Goal: Transaction & Acquisition: Book appointment/travel/reservation

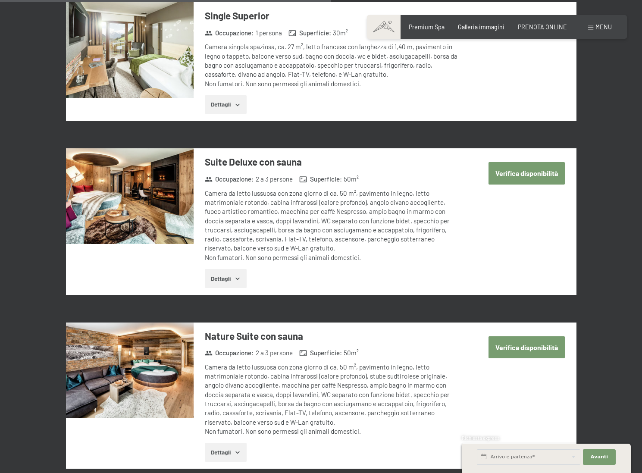
scroll to position [1637, 0]
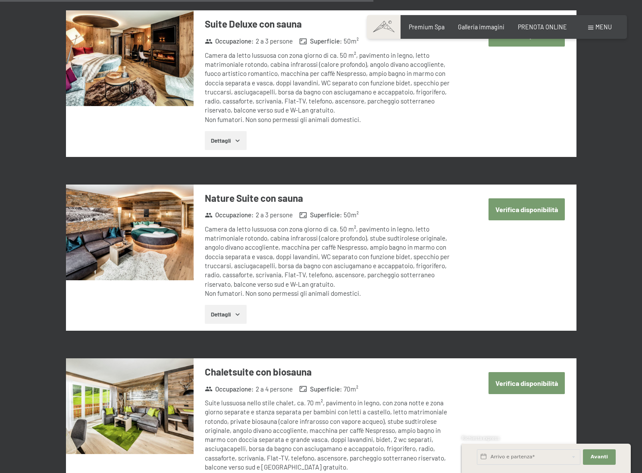
click at [162, 197] on img at bounding box center [130, 233] width 128 height 96
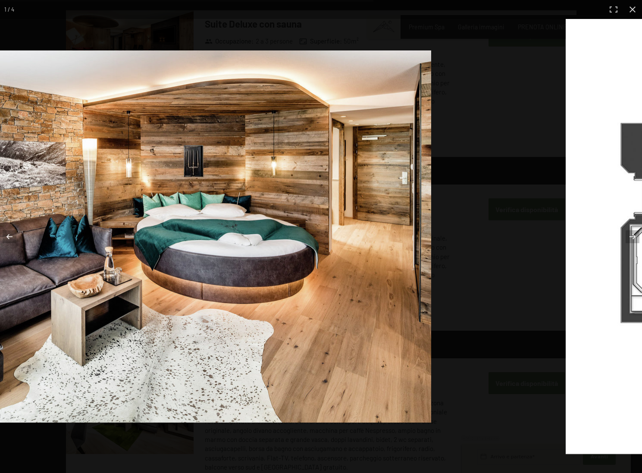
click at [171, 216] on img at bounding box center [130, 236] width 604 height 372
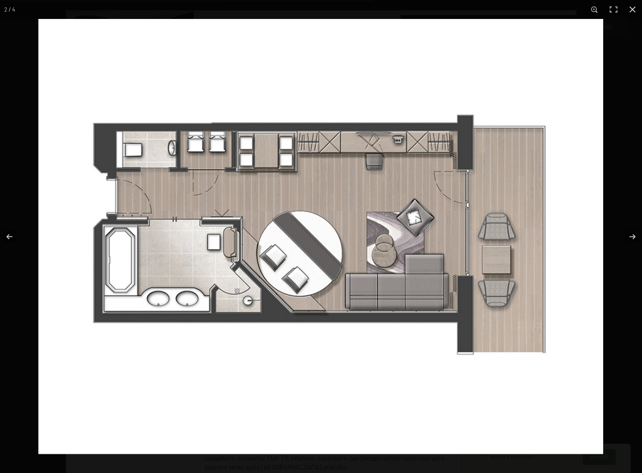
click at [413, 195] on img at bounding box center [320, 236] width 565 height 435
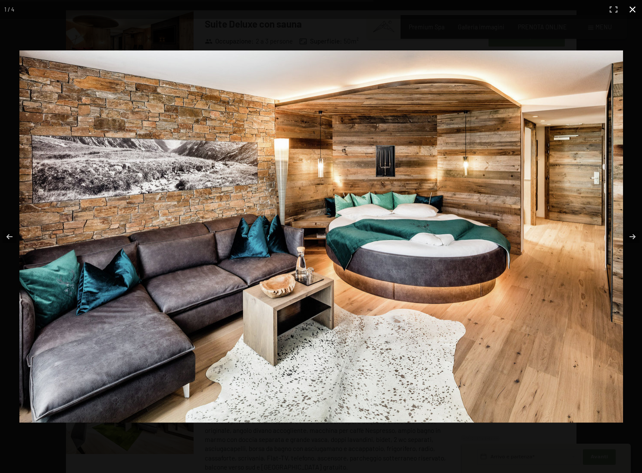
click at [632, 9] on button "button" at bounding box center [632, 9] width 19 height 19
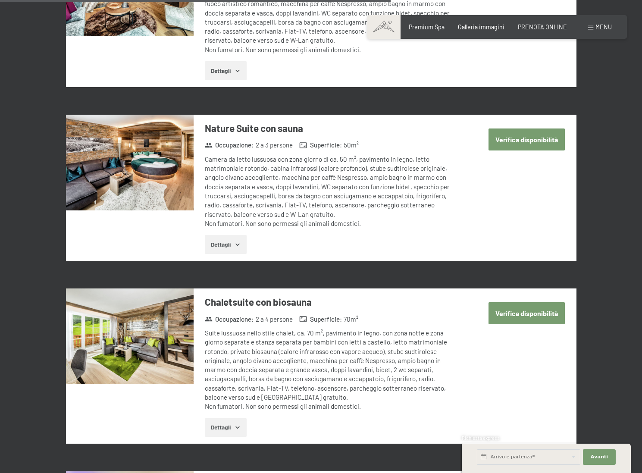
scroll to position [1713, 0]
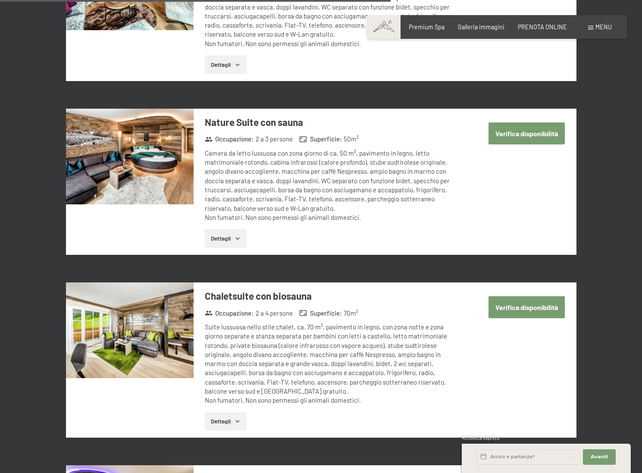
drag, startPoint x: 272, startPoint y: 144, endPoint x: 365, endPoint y: 143, distance: 93.6
click at [373, 149] on div "Camera da letto lussuosa con zona giorno di ca. 50 m², pavimento in legno, lett…" at bounding box center [333, 185] width 257 height 73
drag, startPoint x: 244, startPoint y: 143, endPoint x: 410, endPoint y: 138, distance: 166.1
click at [443, 149] on div "Camera da letto lussuosa con zona giorno di ca. 50 m², pavimento in legno, lett…" at bounding box center [333, 185] width 257 height 73
click at [166, 132] on img at bounding box center [130, 157] width 128 height 96
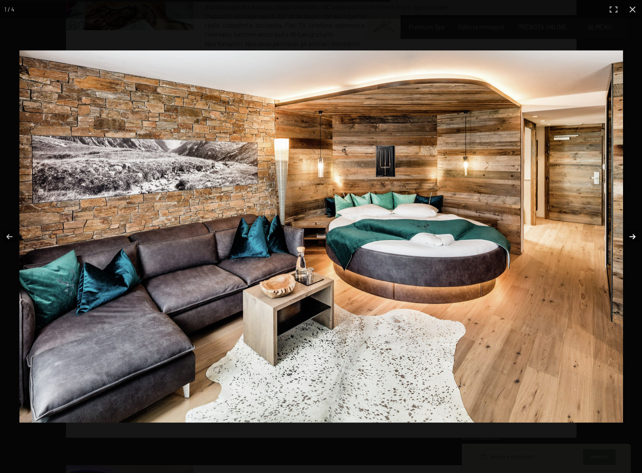
click at [629, 237] on button "button" at bounding box center [627, 236] width 30 height 43
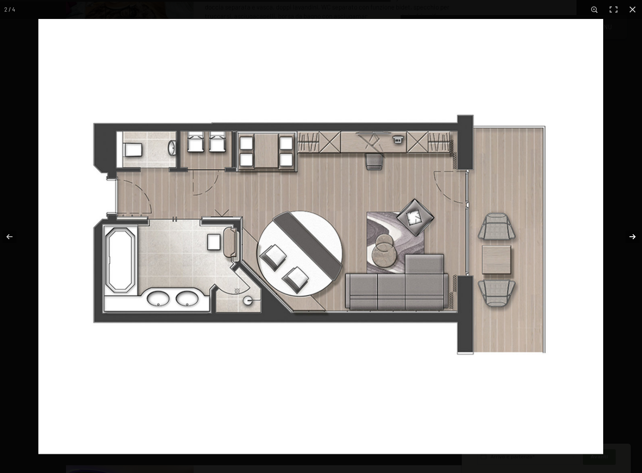
click at [627, 236] on button "button" at bounding box center [627, 236] width 30 height 43
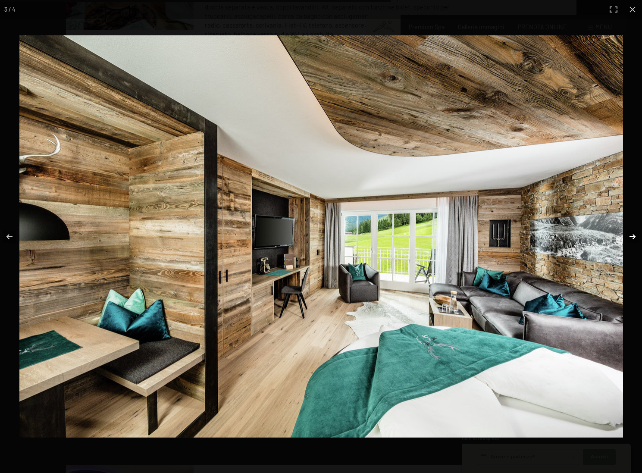
click at [626, 236] on button "button" at bounding box center [627, 236] width 30 height 43
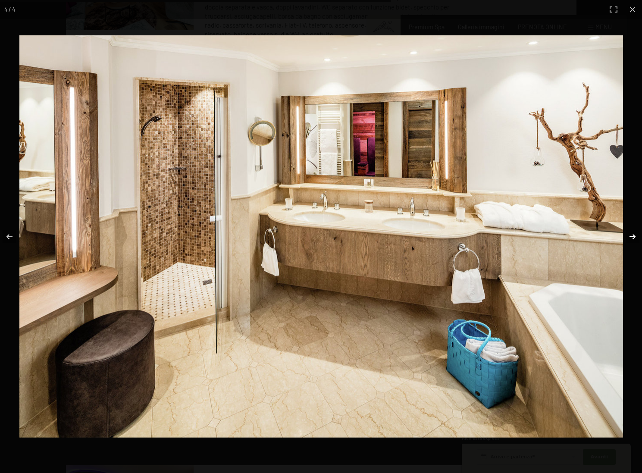
click at [629, 235] on button "button" at bounding box center [627, 236] width 30 height 43
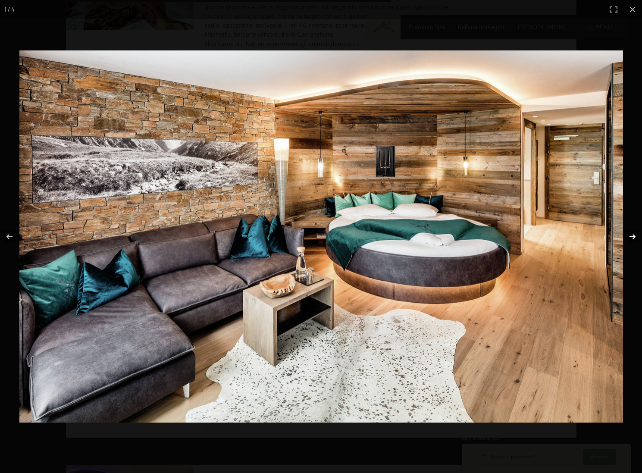
click at [629, 235] on button "button" at bounding box center [627, 236] width 30 height 43
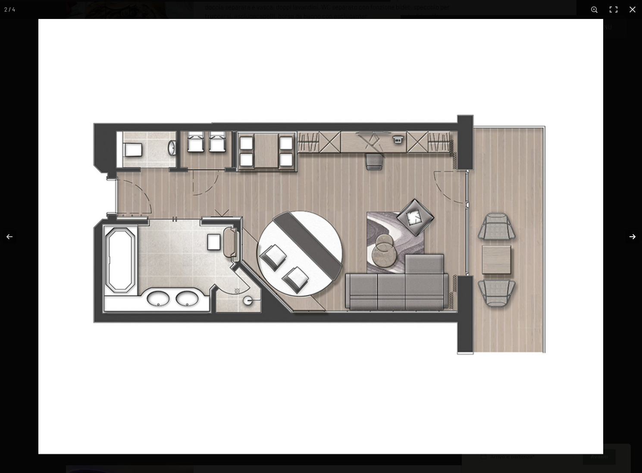
click at [629, 235] on button "button" at bounding box center [627, 236] width 30 height 43
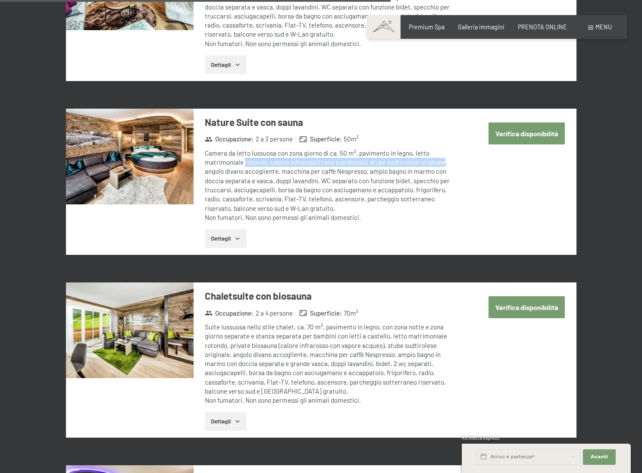
click at [0, 0] on button "button" at bounding box center [0, 0] width 0 height 0
click at [286, 153] on div "Camera da letto lussuosa con zona giorno di ca. 50 m², pavimento in legno, lett…" at bounding box center [333, 185] width 257 height 73
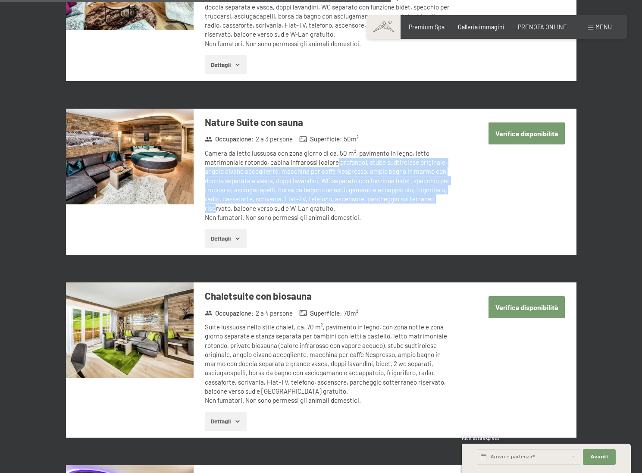
drag, startPoint x: 336, startPoint y: 148, endPoint x: 438, endPoint y: 184, distance: 108.7
click at [444, 184] on div "Camera da letto lussuosa con zona giorno di ca. 50 m², pavimento in legno, lett…" at bounding box center [333, 185] width 257 height 73
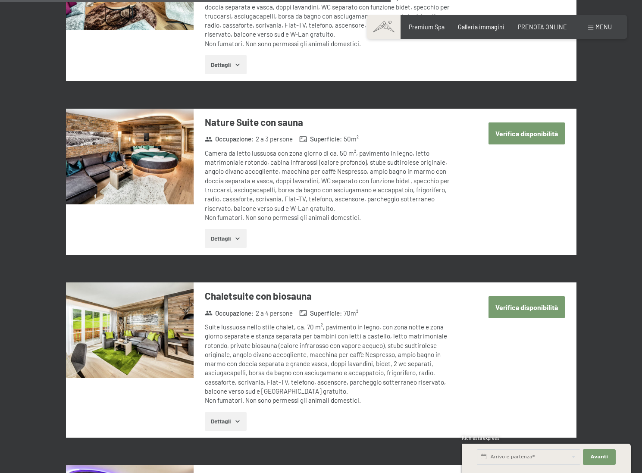
drag, startPoint x: 416, startPoint y: 181, endPoint x: 399, endPoint y: 176, distance: 18.0
click at [416, 181] on div "Camera da letto lussuosa con zona giorno di ca. 50 m², pavimento in legno, lett…" at bounding box center [333, 185] width 257 height 73
drag, startPoint x: 397, startPoint y: 154, endPoint x: 402, endPoint y: 157, distance: 6.2
click at [446, 161] on div "Camera da letto lussuosa con zona giorno di ca. 50 m², pavimento in legno, lett…" at bounding box center [333, 185] width 257 height 73
click at [238, 235] on icon "button" at bounding box center [237, 238] width 7 height 7
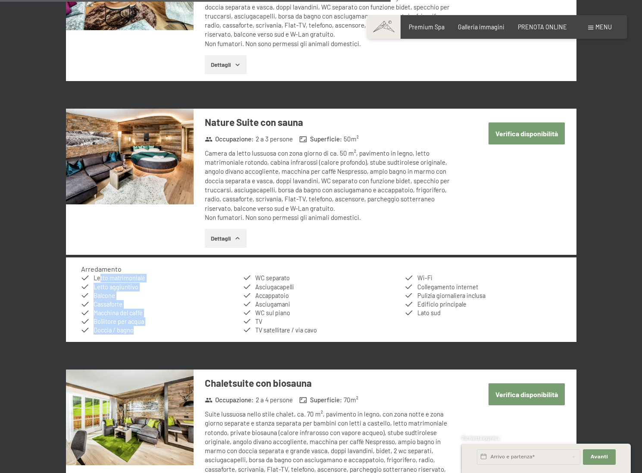
drag, startPoint x: 99, startPoint y: 258, endPoint x: 165, endPoint y: 309, distance: 83.4
click at [167, 309] on ul "Letto matrimoniale Letto aggiuntivo Balcone Cassaforte Macchina del caffè Bolli…" at bounding box center [321, 304] width 480 height 61
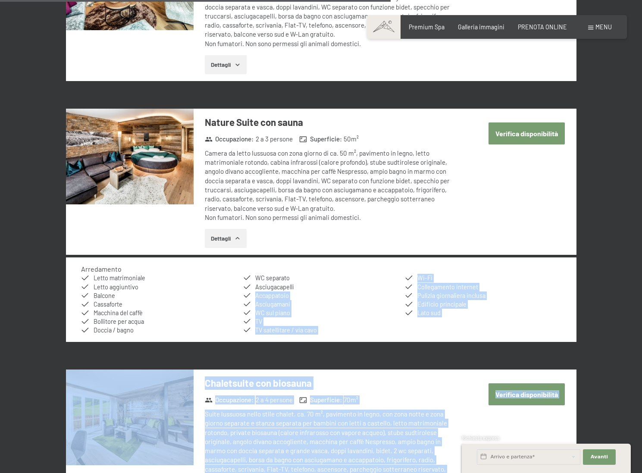
drag, startPoint x: 256, startPoint y: 260, endPoint x: 291, endPoint y: 267, distance: 35.9
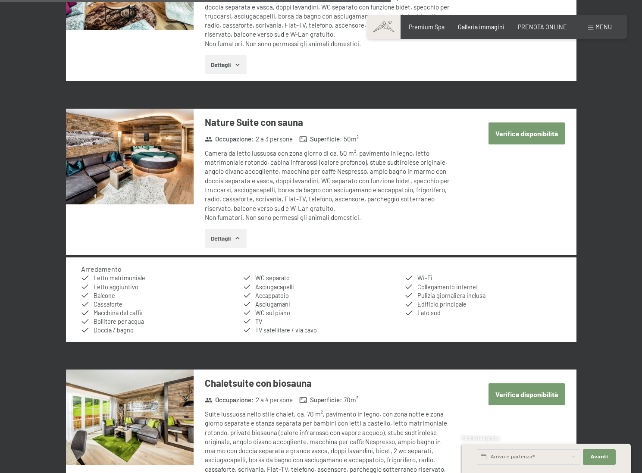
click at [276, 301] on span "Asciugamani" at bounding box center [272, 304] width 35 height 7
drag, startPoint x: 260, startPoint y: 295, endPoint x: 322, endPoint y: 310, distance: 63.9
click at [321, 312] on ul "Letto matrimoniale Letto aggiuntivo Balcone Cassaforte Macchina del caffè Bolli…" at bounding box center [321, 304] width 480 height 61
drag, startPoint x: 415, startPoint y: 261, endPoint x: 485, endPoint y: 292, distance: 76.7
click at [488, 292] on ul "Letto matrimoniale Letto aggiuntivo Balcone Cassaforte Macchina del caffè Bolli…" at bounding box center [321, 304] width 480 height 61
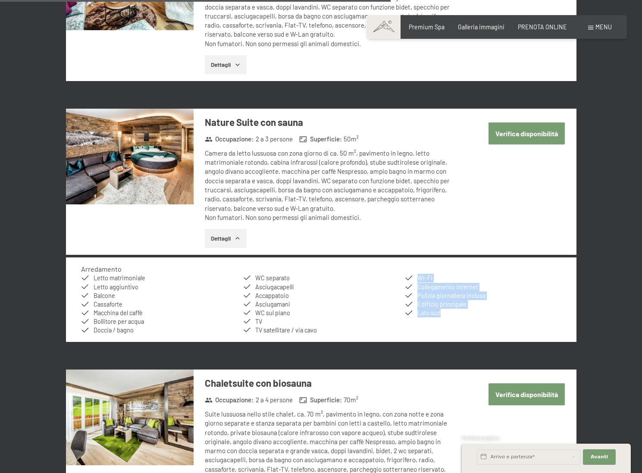
drag, startPoint x: 456, startPoint y: 294, endPoint x: 450, endPoint y: 293, distance: 6.2
click at [456, 309] on li "Lato sud" at bounding box center [483, 313] width 156 height 9
click at [169, 125] on img at bounding box center [130, 157] width 128 height 96
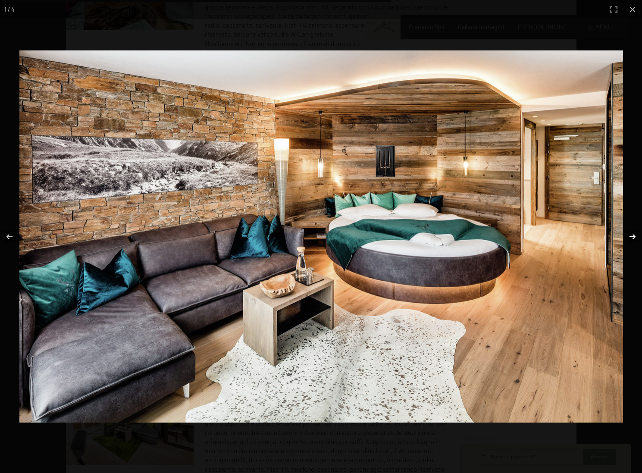
click at [630, 237] on button "button" at bounding box center [627, 236] width 30 height 43
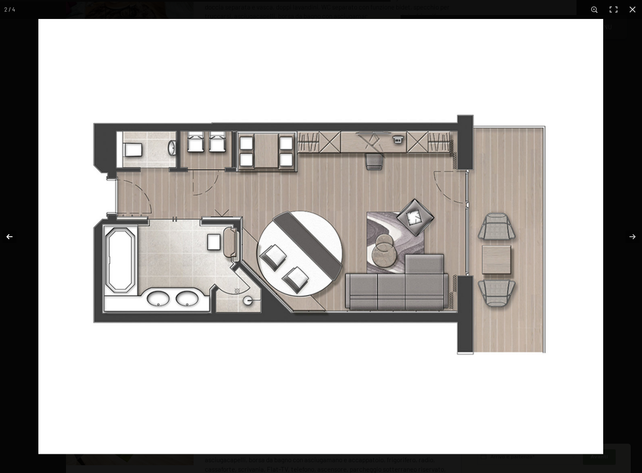
click at [11, 238] on button "button" at bounding box center [15, 236] width 30 height 43
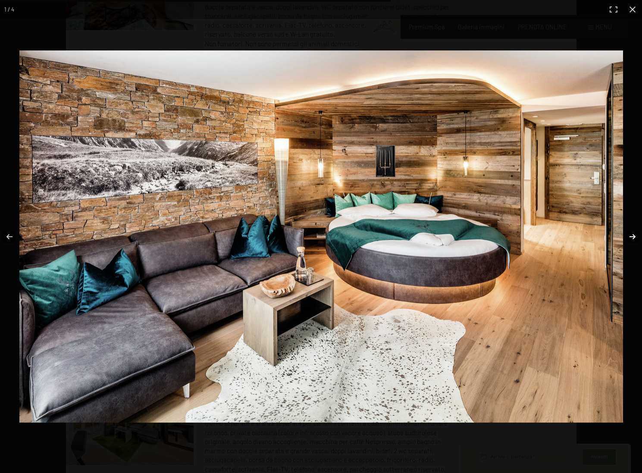
click at [636, 238] on button "button" at bounding box center [627, 236] width 30 height 43
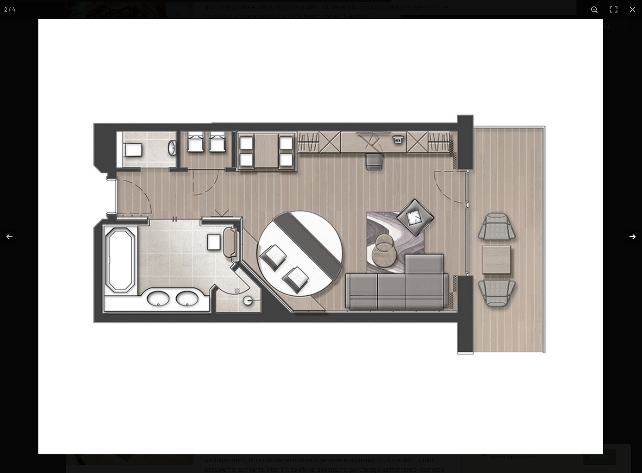
click at [632, 232] on button "button" at bounding box center [627, 236] width 30 height 43
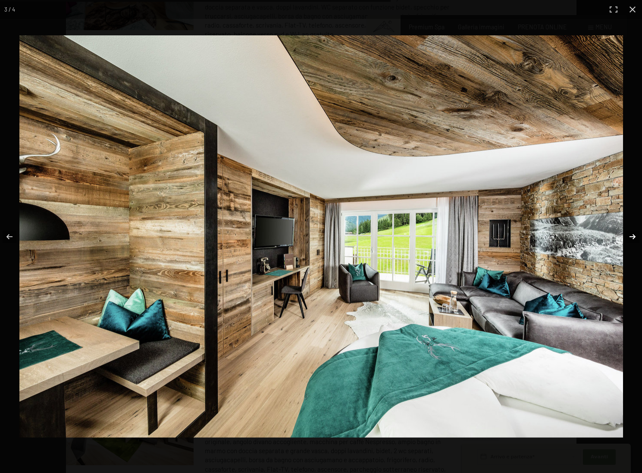
click at [633, 231] on button "button" at bounding box center [627, 236] width 30 height 43
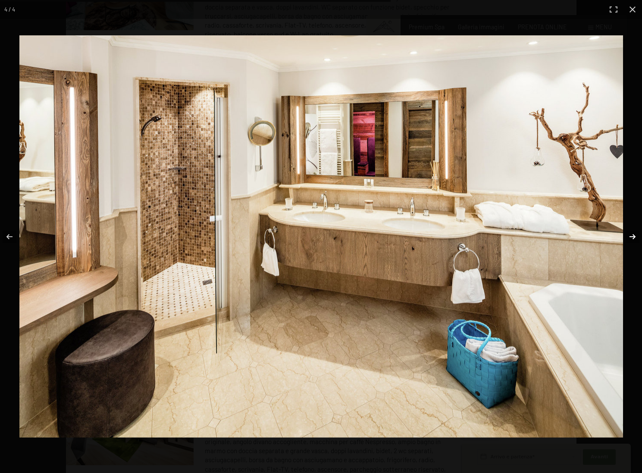
click at [633, 233] on button "button" at bounding box center [627, 236] width 30 height 43
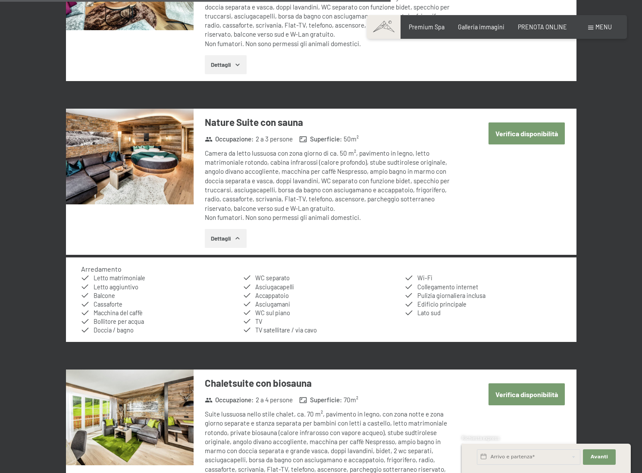
click at [0, 0] on button "button" at bounding box center [0, 0] width 0 height 0
drag, startPoint x: 204, startPoint y: 101, endPoint x: 317, endPoint y: 109, distance: 113.6
click at [318, 110] on div "Nature Suite con sauna Occupazione : 2 a 3 persone Superficie : 50 m² Camera da…" at bounding box center [328, 182] width 268 height 146
copy h3 "Nature Suite con sauna"
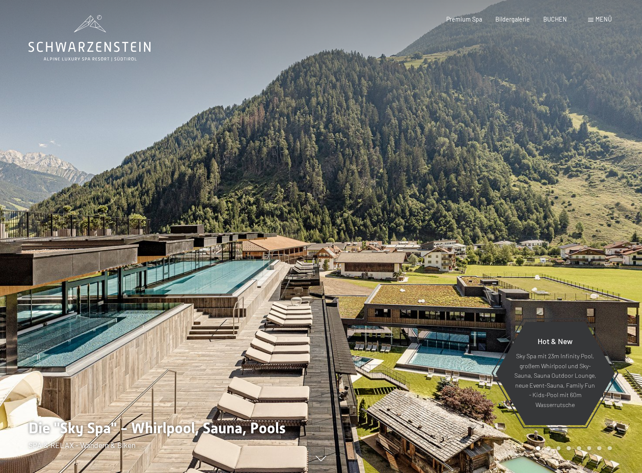
click at [603, 20] on span "Menü" at bounding box center [603, 19] width 16 height 7
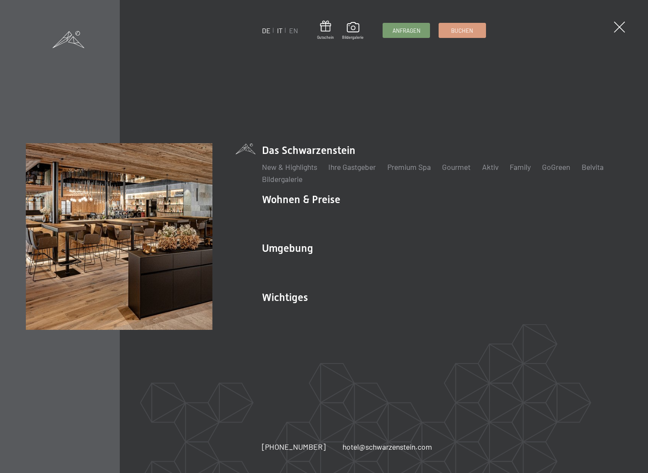
click at [280, 30] on link "IT" at bounding box center [280, 30] width 6 height 8
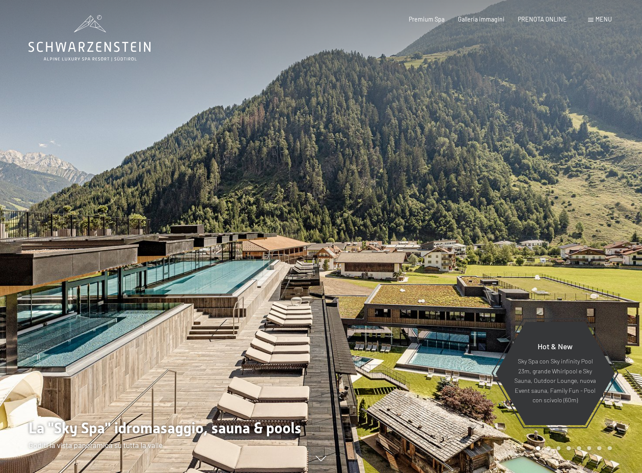
click at [606, 19] on span "Menu" at bounding box center [603, 19] width 16 height 7
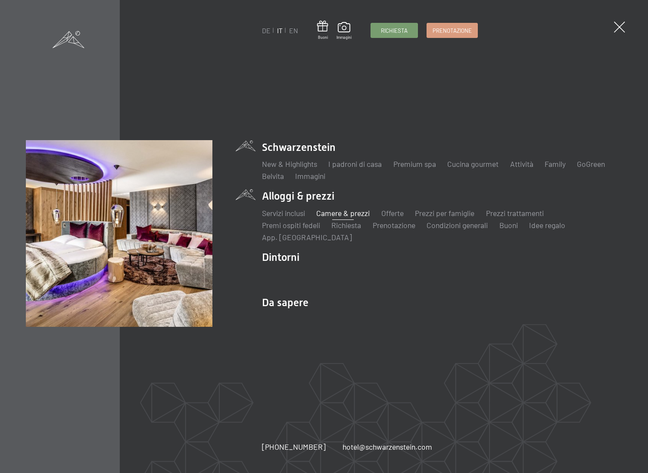
click at [330, 213] on link "Camere & prezzi" at bounding box center [342, 212] width 53 height 9
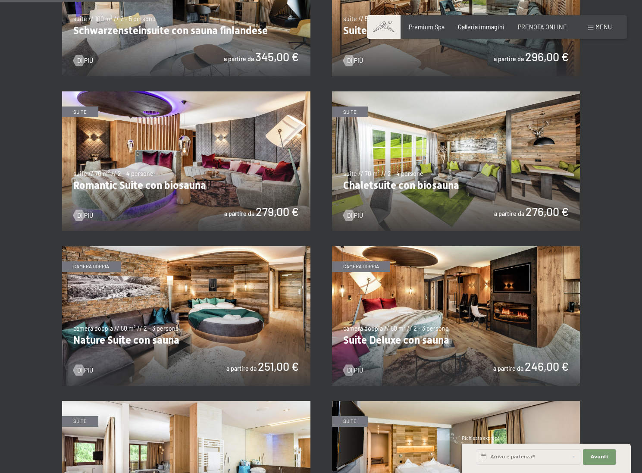
scroll to position [564, 0]
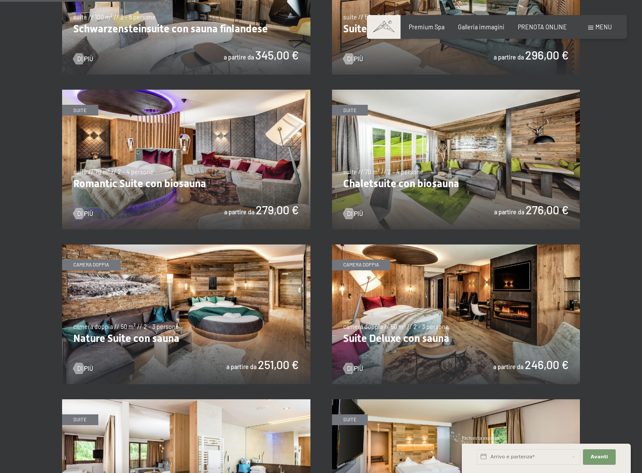
click at [150, 340] on img at bounding box center [186, 314] width 248 height 140
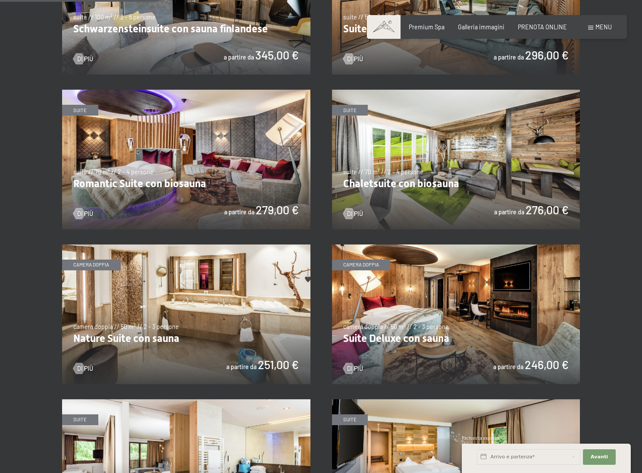
click at [222, 324] on img at bounding box center [186, 314] width 248 height 140
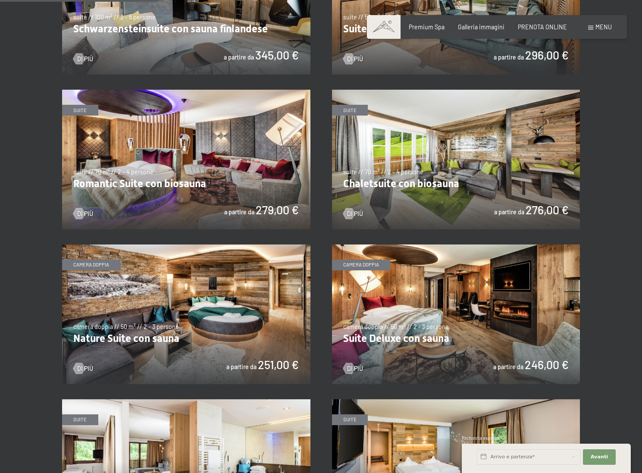
click at [297, 309] on img at bounding box center [186, 314] width 248 height 140
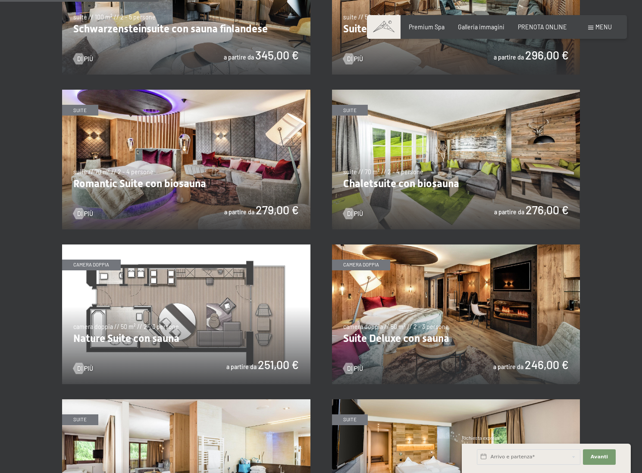
click at [288, 301] on img at bounding box center [186, 314] width 248 height 140
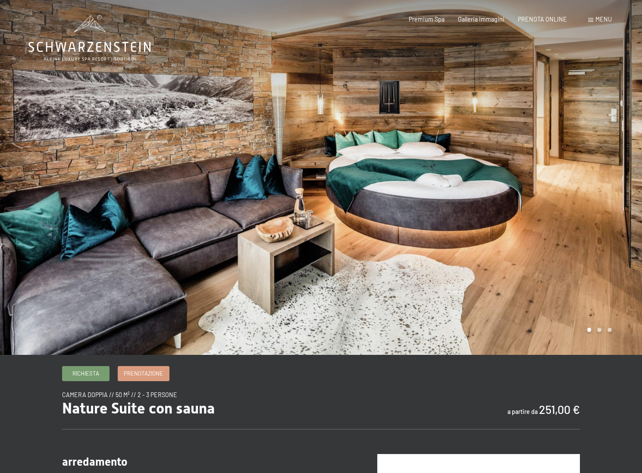
click at [604, 213] on div at bounding box center [481, 177] width 321 height 355
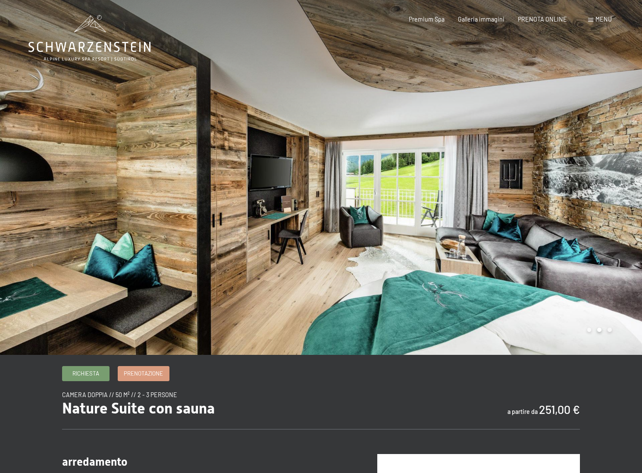
click at [607, 210] on div at bounding box center [481, 177] width 321 height 355
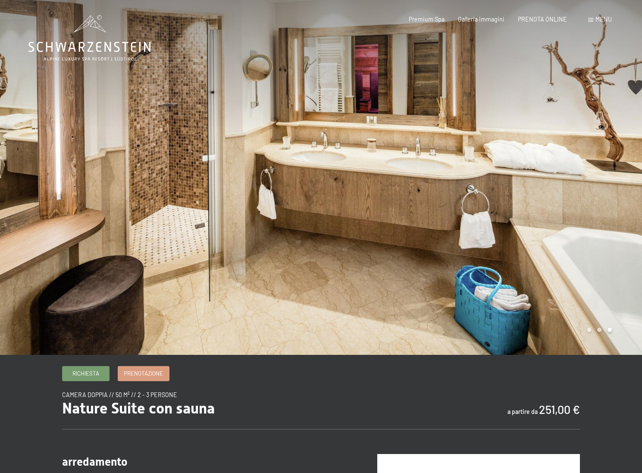
click at [606, 209] on div at bounding box center [481, 177] width 321 height 355
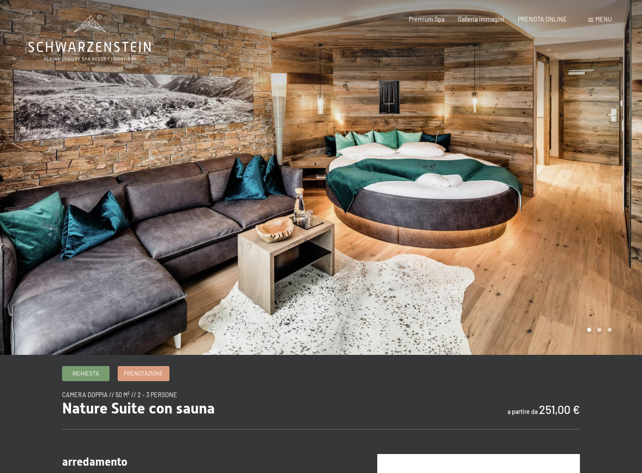
click at [624, 209] on div at bounding box center [481, 177] width 321 height 355
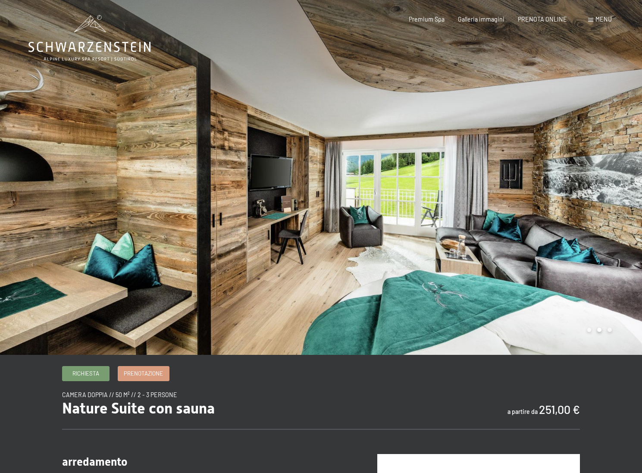
click at [620, 208] on div at bounding box center [481, 177] width 321 height 355
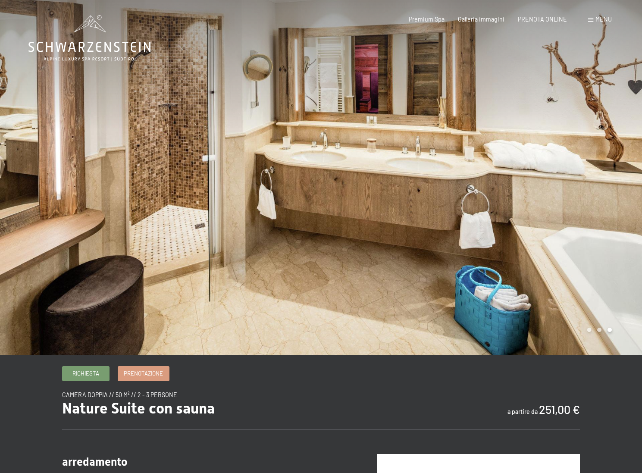
click at [620, 204] on div at bounding box center [481, 177] width 321 height 355
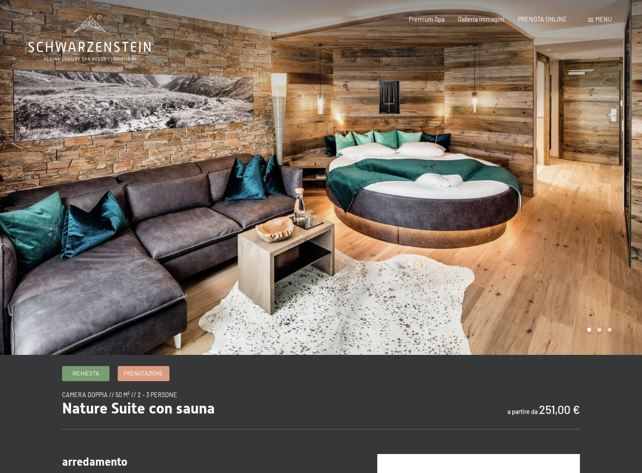
drag, startPoint x: 423, startPoint y: 141, endPoint x: 175, endPoint y: 204, distance: 255.4
click at [232, 355] on div at bounding box center [321, 355] width 622 height 0
click at [620, 171] on div at bounding box center [481, 177] width 321 height 355
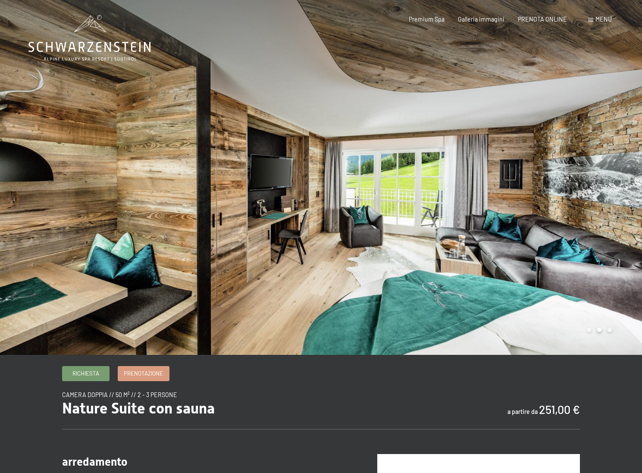
click at [618, 172] on div at bounding box center [481, 177] width 321 height 355
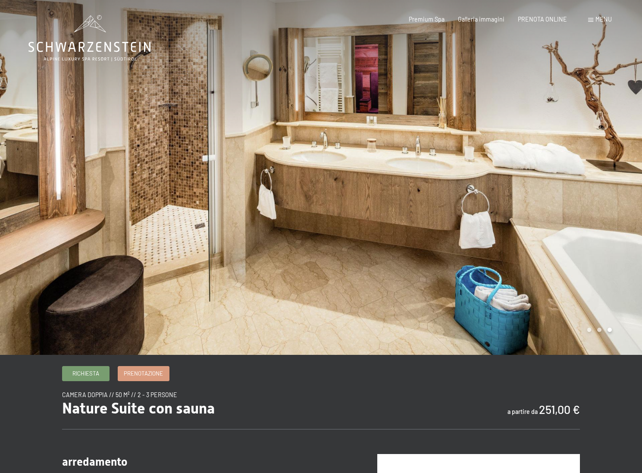
click at [616, 172] on div at bounding box center [481, 177] width 321 height 355
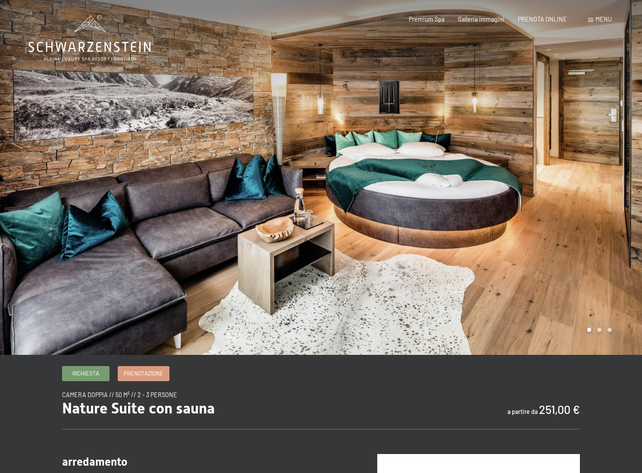
click at [614, 172] on div at bounding box center [481, 177] width 321 height 355
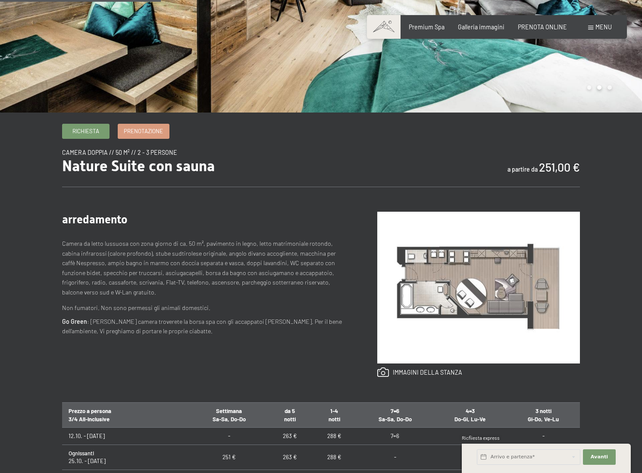
scroll to position [243, 0]
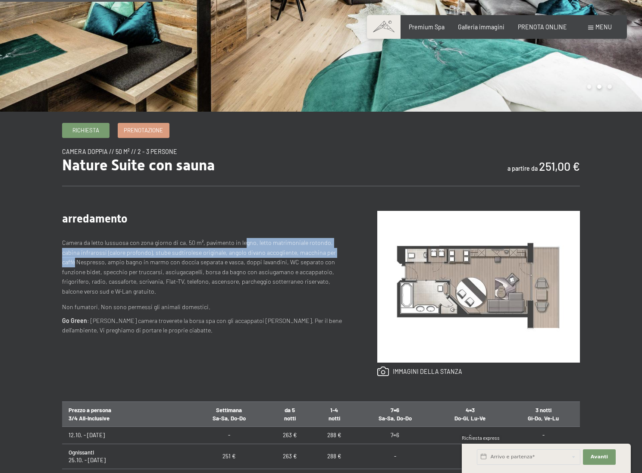
drag, startPoint x: 240, startPoint y: 244, endPoint x: 308, endPoint y: 250, distance: 68.0
click at [341, 248] on p "Camera da letto lussuosa con zona giorno di ca. 50 m², pavimento in legno, lett…" at bounding box center [204, 267] width 285 height 58
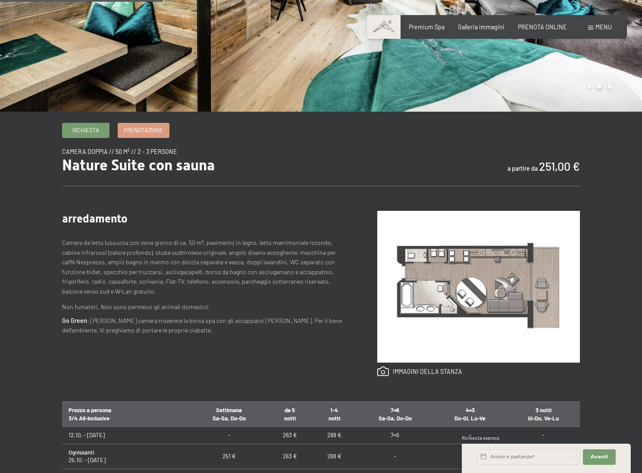
click at [146, 253] on p "Camera da letto lussuosa con zona giorno di ca. 50 m², pavimento in legno, lett…" at bounding box center [204, 267] width 285 height 58
drag, startPoint x: 175, startPoint y: 254, endPoint x: 199, endPoint y: 252, distance: 24.2
click at [199, 252] on p "Camera da letto lussuosa con zona giorno di ca. 50 m², pavimento in legno, lett…" at bounding box center [204, 267] width 285 height 58
drag, startPoint x: 207, startPoint y: 253, endPoint x: 277, endPoint y: 250, distance: 70.3
click at [269, 253] on p "Camera da letto lussuosa con zona giorno di ca. 50 m², pavimento in legno, lett…" at bounding box center [204, 267] width 285 height 58
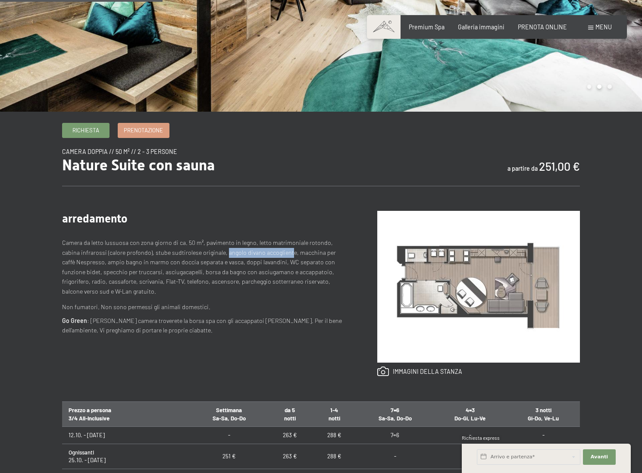
click at [471, 288] on img at bounding box center [478, 287] width 203 height 152
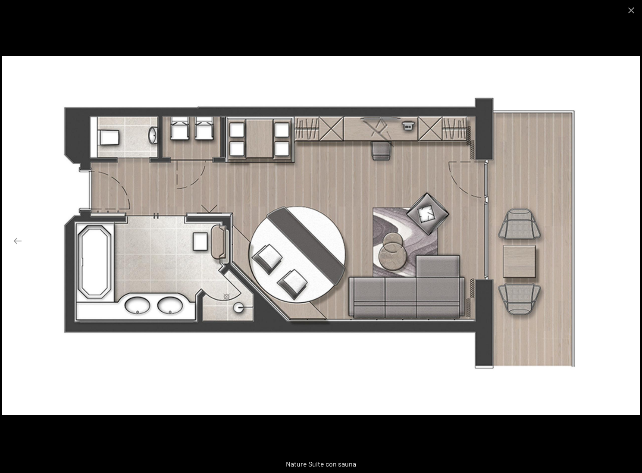
click at [624, 239] on button "Next slide" at bounding box center [624, 240] width 18 height 17
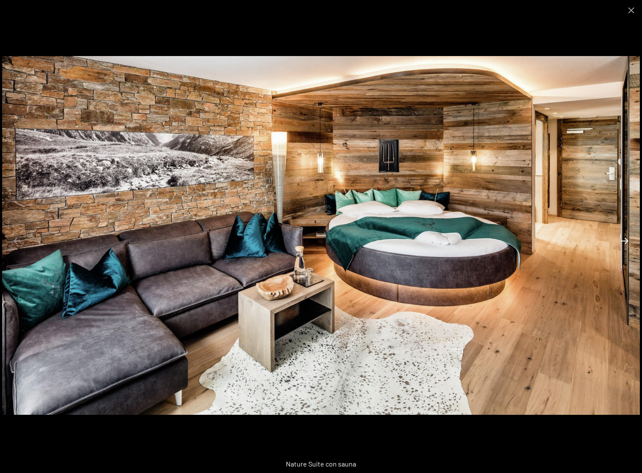
click at [621, 239] on button "Next slide" at bounding box center [624, 240] width 18 height 17
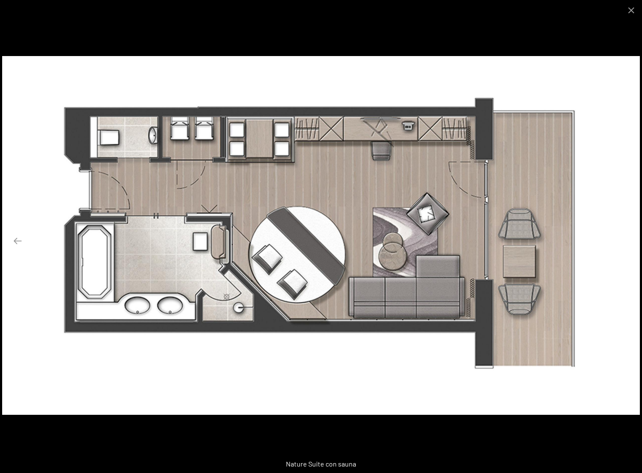
click at [621, 239] on button "Next slide" at bounding box center [624, 240] width 18 height 17
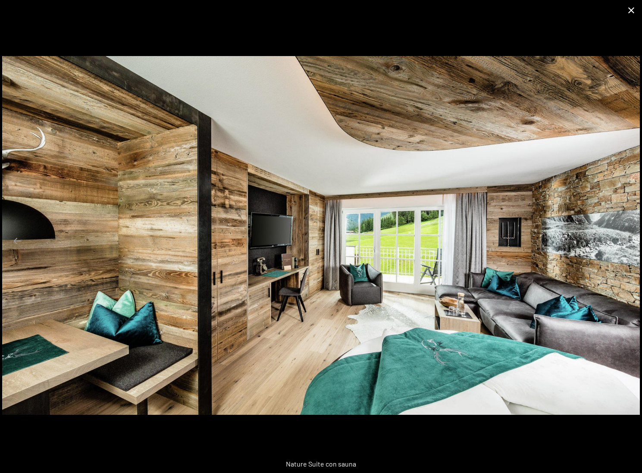
click at [629, 9] on button "Close gallery" at bounding box center [631, 10] width 22 height 20
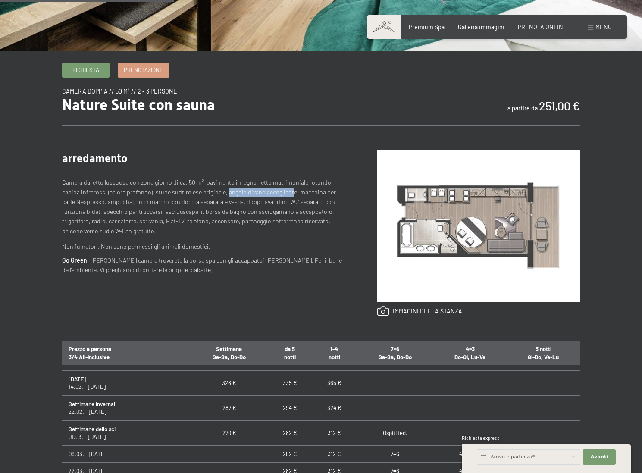
scroll to position [319, 0]
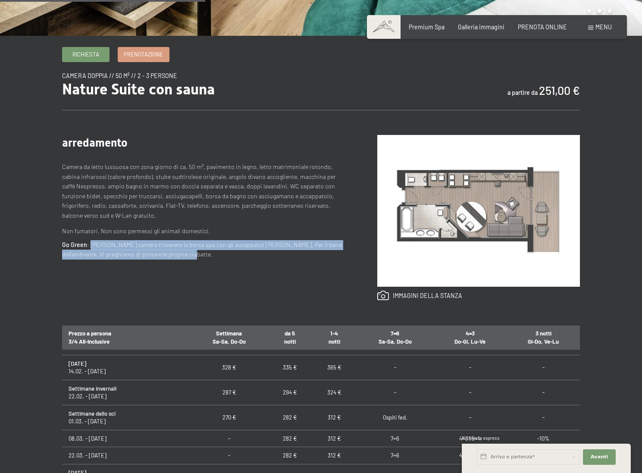
drag, startPoint x: 89, startPoint y: 245, endPoint x: 214, endPoint y: 251, distance: 125.6
click at [222, 252] on p "Go Green : Nella Vostra camera troverete la borsa spa con gli accappatoi e i te…" at bounding box center [204, 249] width 285 height 19
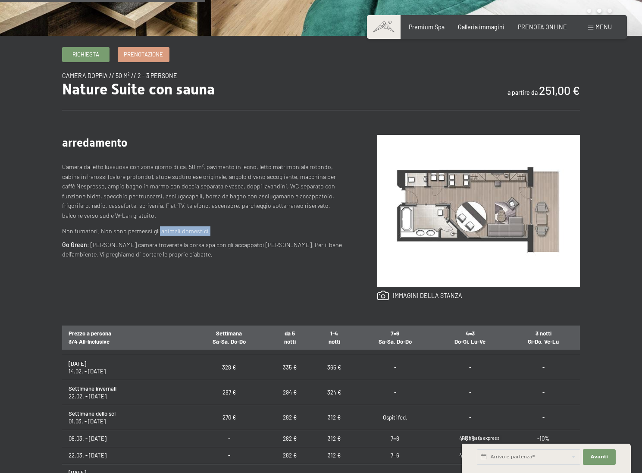
drag, startPoint x: 157, startPoint y: 231, endPoint x: 202, endPoint y: 231, distance: 45.7
click at [205, 233] on p "Non fumatori. Non sono permessi gli animali domestici." at bounding box center [204, 231] width 285 height 10
drag, startPoint x: 207, startPoint y: 204, endPoint x: 227, endPoint y: 197, distance: 21.3
click at [233, 204] on p "Camera da letto lussuosa con zona giorno di ca. 50 m², pavimento in legno, lett…" at bounding box center [204, 191] width 285 height 58
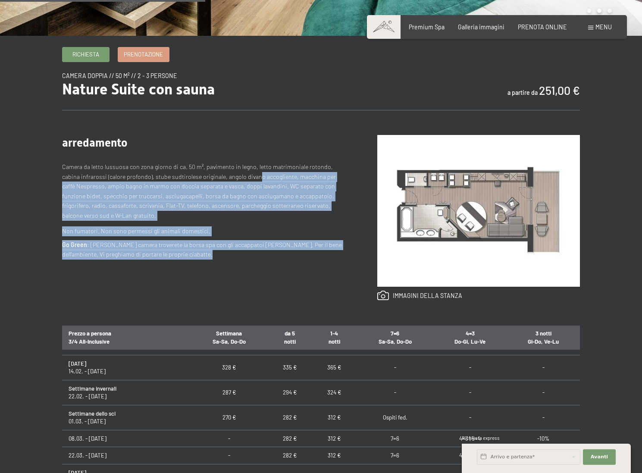
drag, startPoint x: 254, startPoint y: 182, endPoint x: 348, endPoint y: 214, distance: 99.1
click at [348, 213] on div "arredamento Camera da letto lussuosa con [PERSON_NAME] di ca. 50 m², pavimento …" at bounding box center [321, 218] width 518 height 216
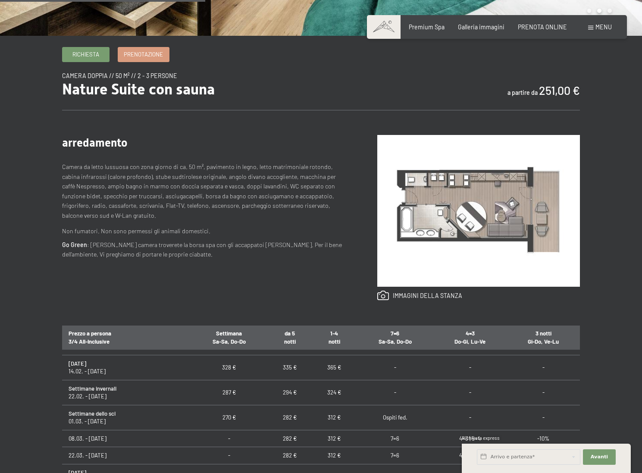
drag, startPoint x: 343, startPoint y: 219, endPoint x: 334, endPoint y: 215, distance: 9.8
click at [343, 219] on p "Camera da letto lussuosa con zona giorno di ca. 50 m², pavimento in legno, lett…" at bounding box center [204, 191] width 285 height 58
